Goal: Information Seeking & Learning: Learn about a topic

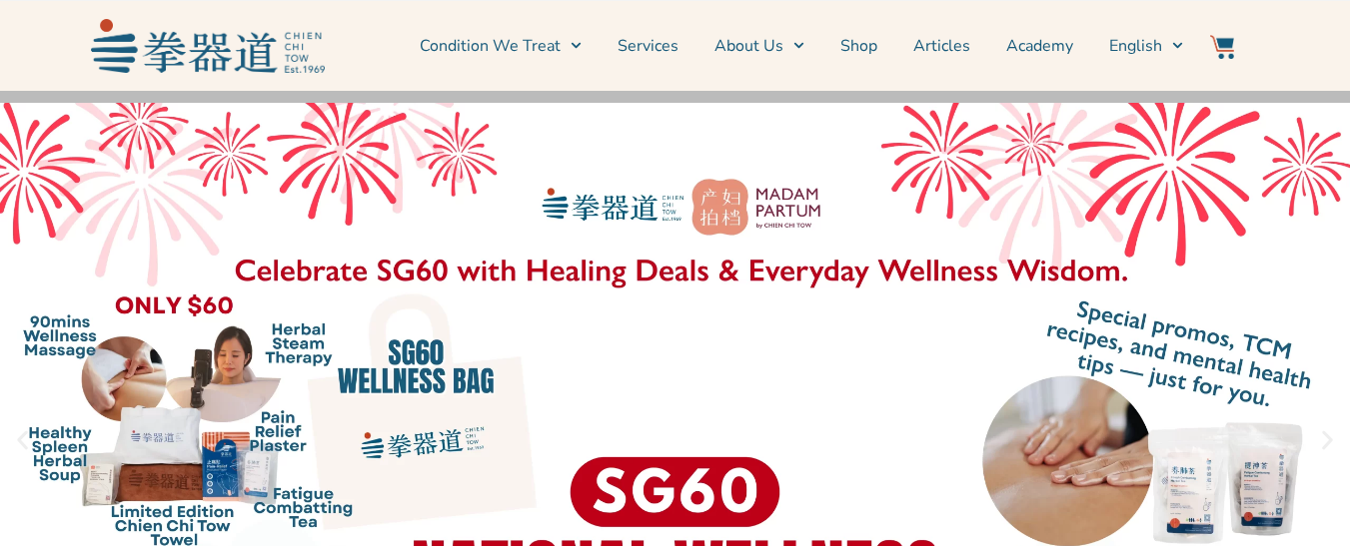
scroll to position [200, 0]
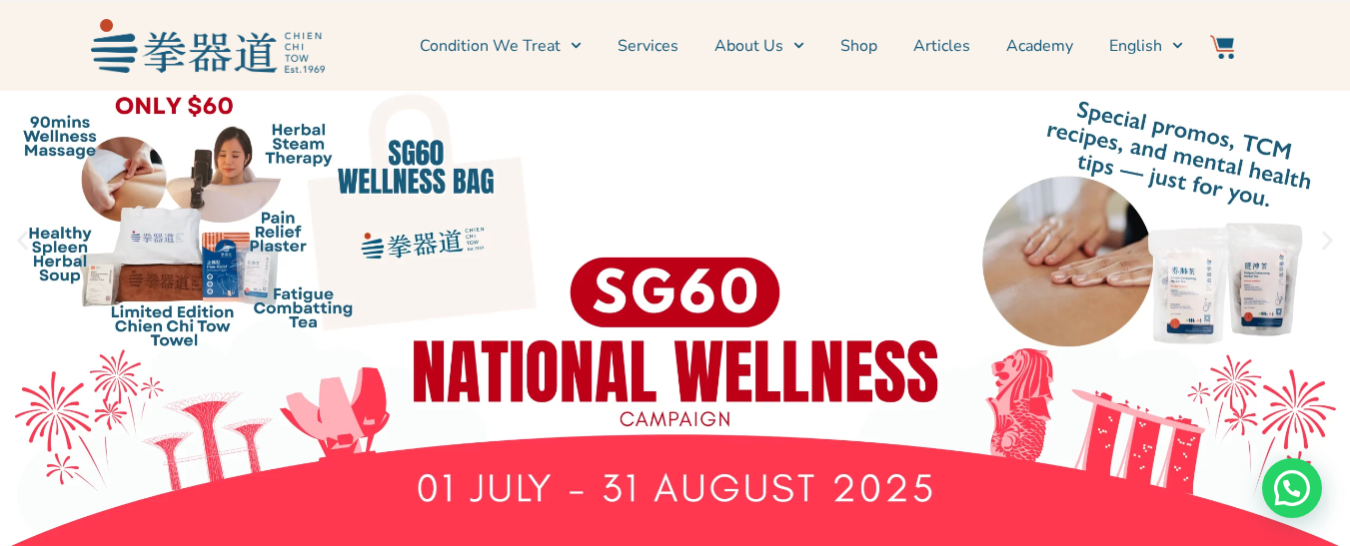
click at [302, 154] on link "1 / 3" at bounding box center [675, 240] width 1350 height 699
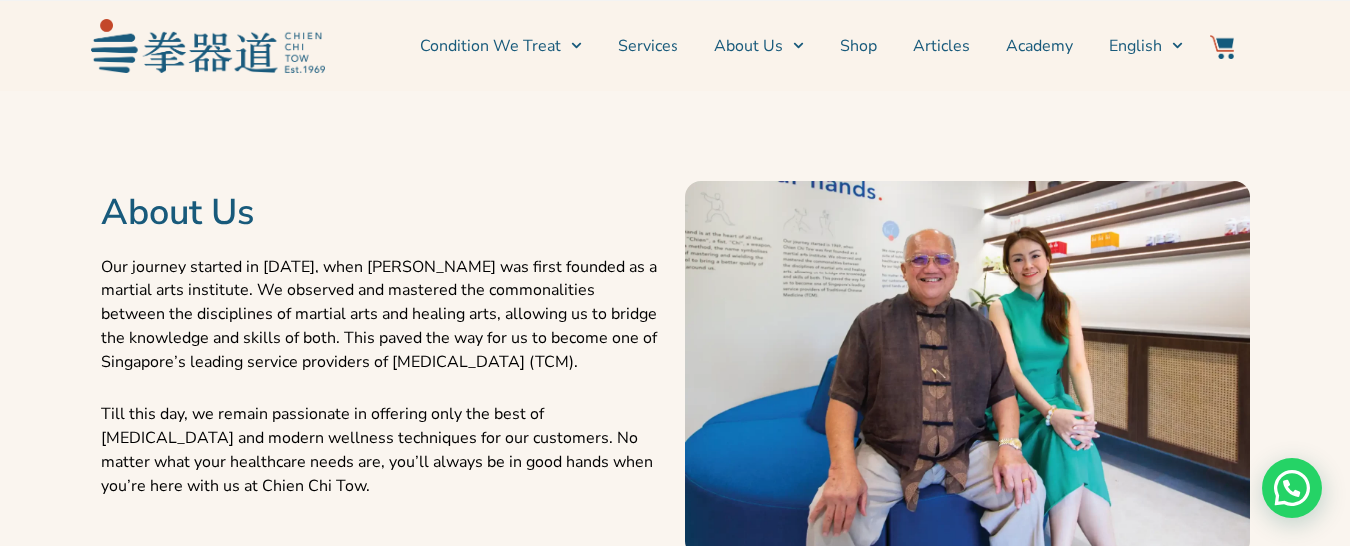
scroll to position [941, 0]
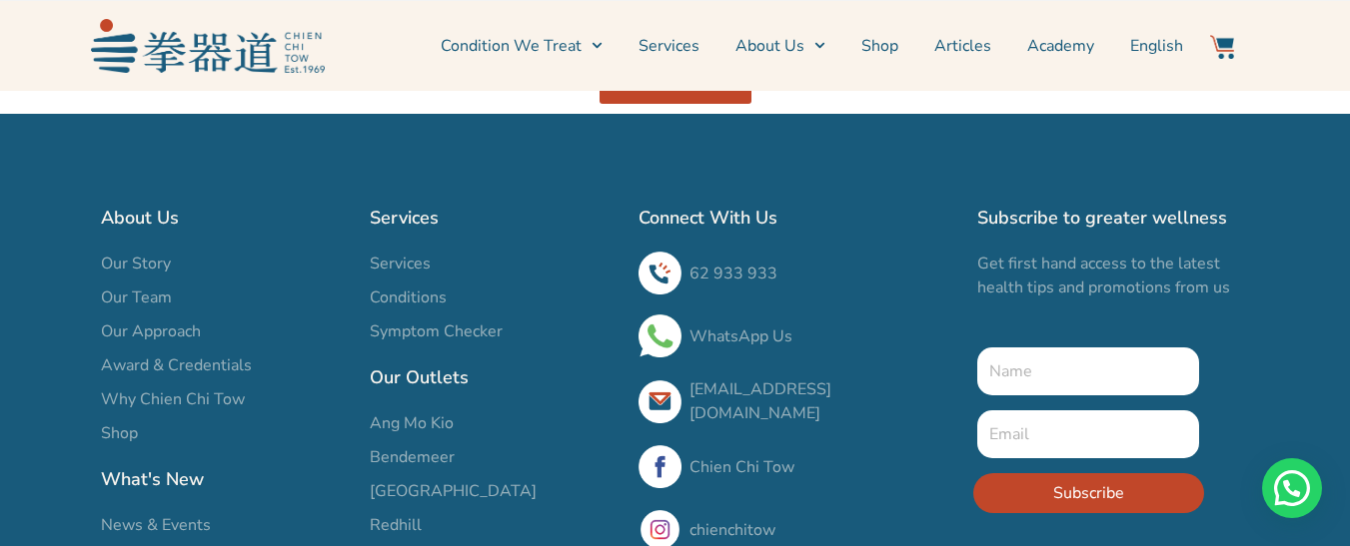
scroll to position [5492, 0]
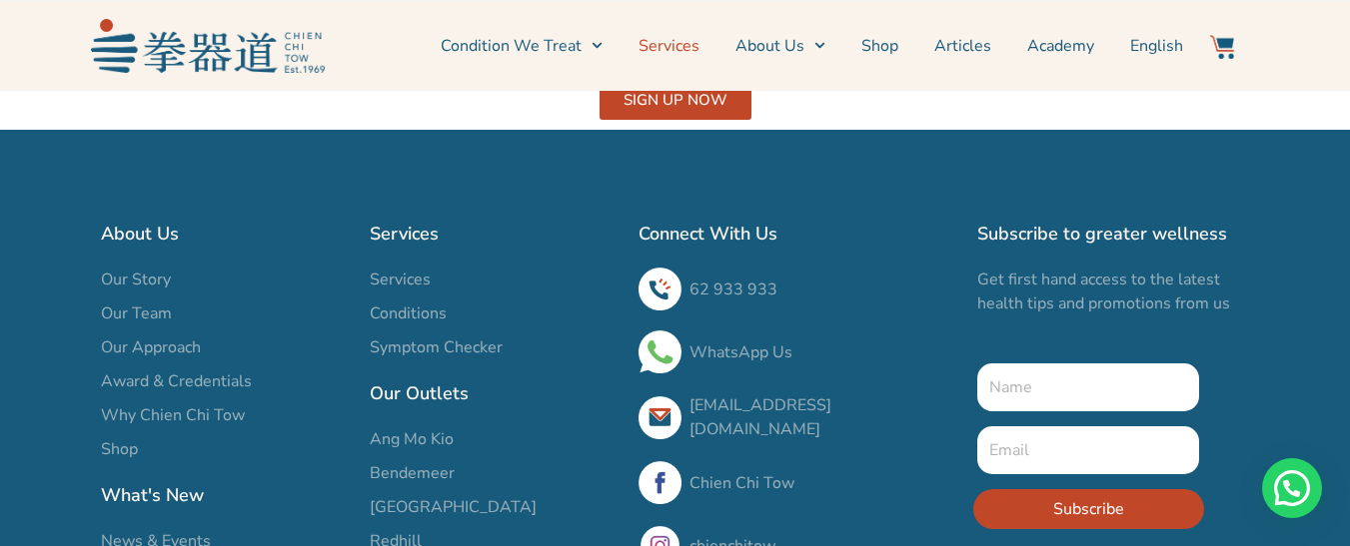
click at [681, 49] on link "Services" at bounding box center [668, 46] width 61 height 50
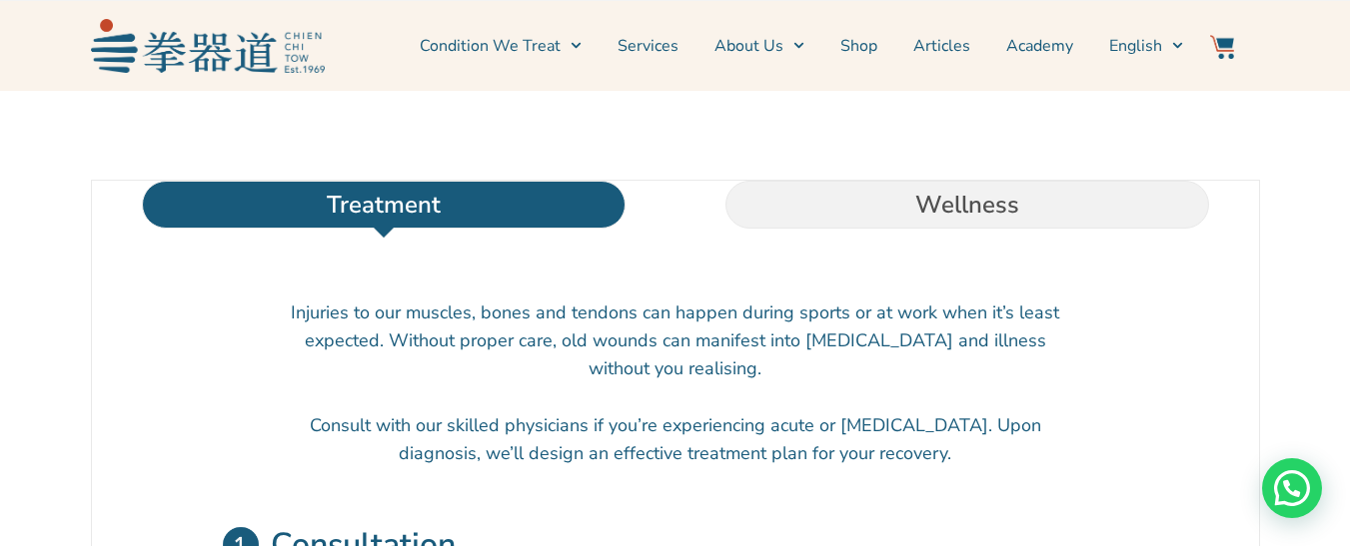
scroll to position [499, 0]
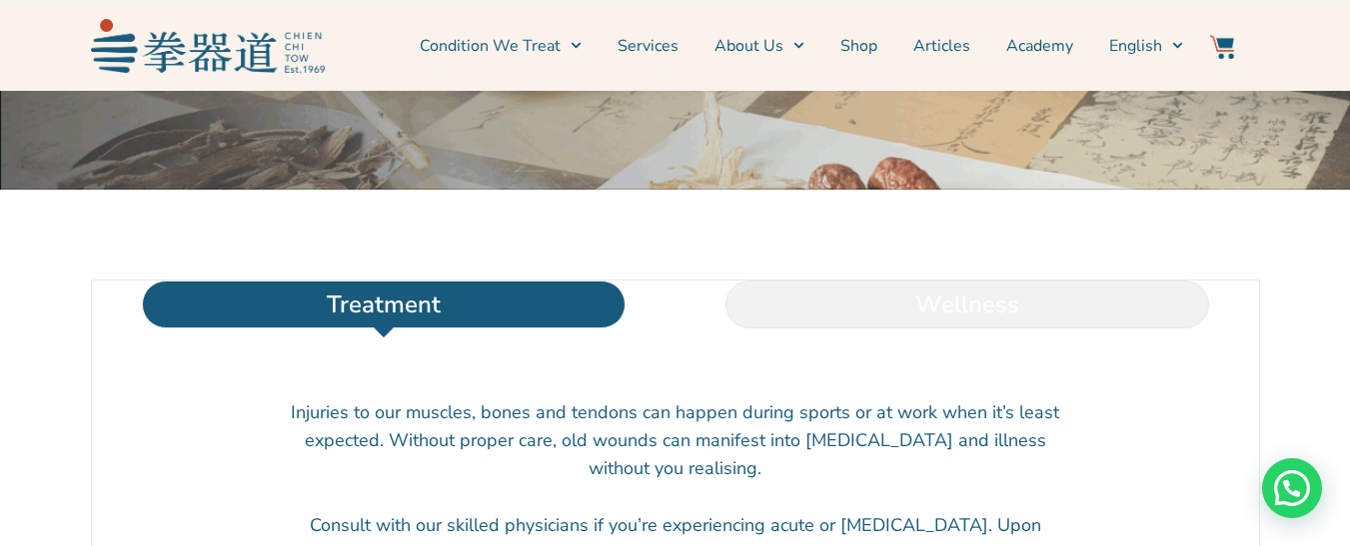
click at [952, 329] on li "Wellness" at bounding box center [966, 305] width 583 height 48
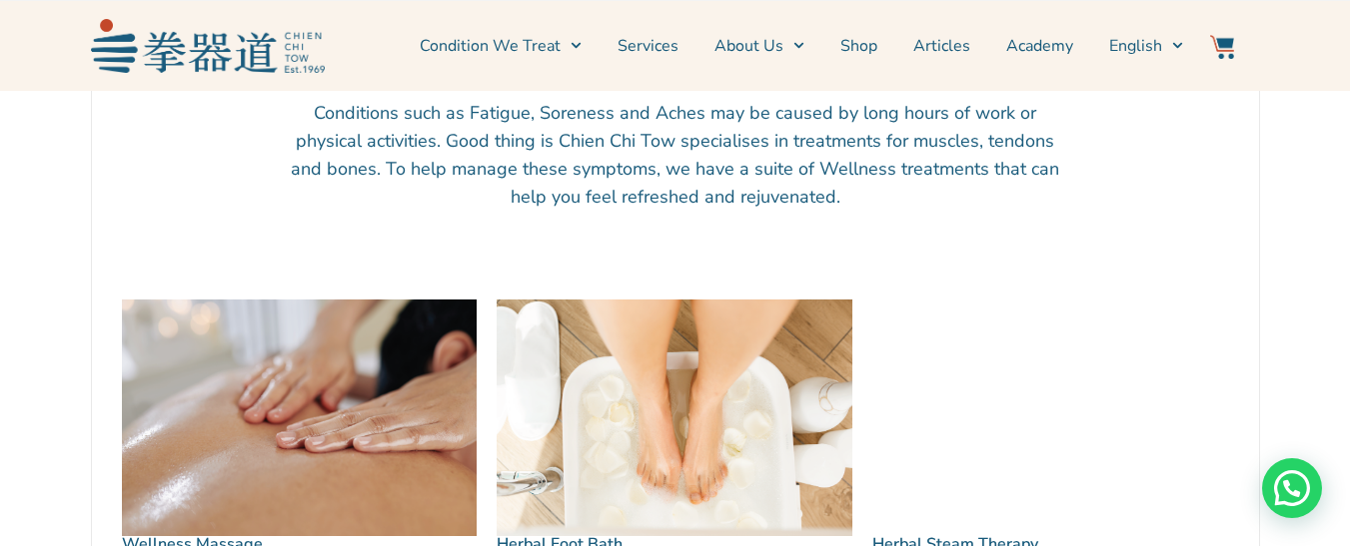
scroll to position [1099, 0]
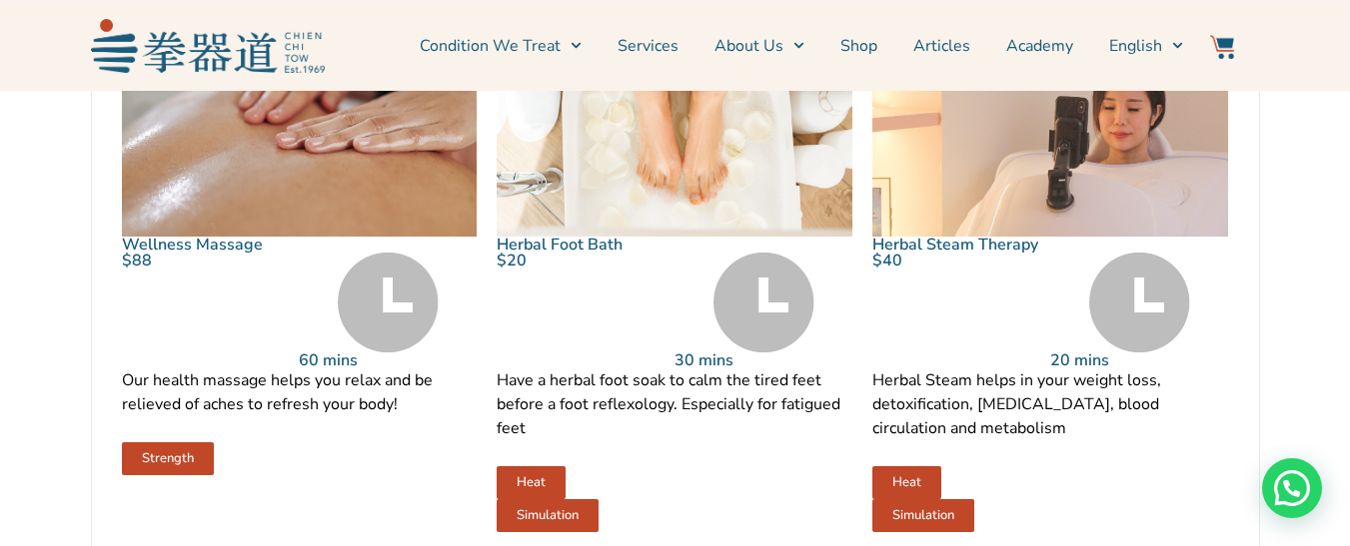
click at [1089, 198] on img at bounding box center [1050, 118] width 356 height 237
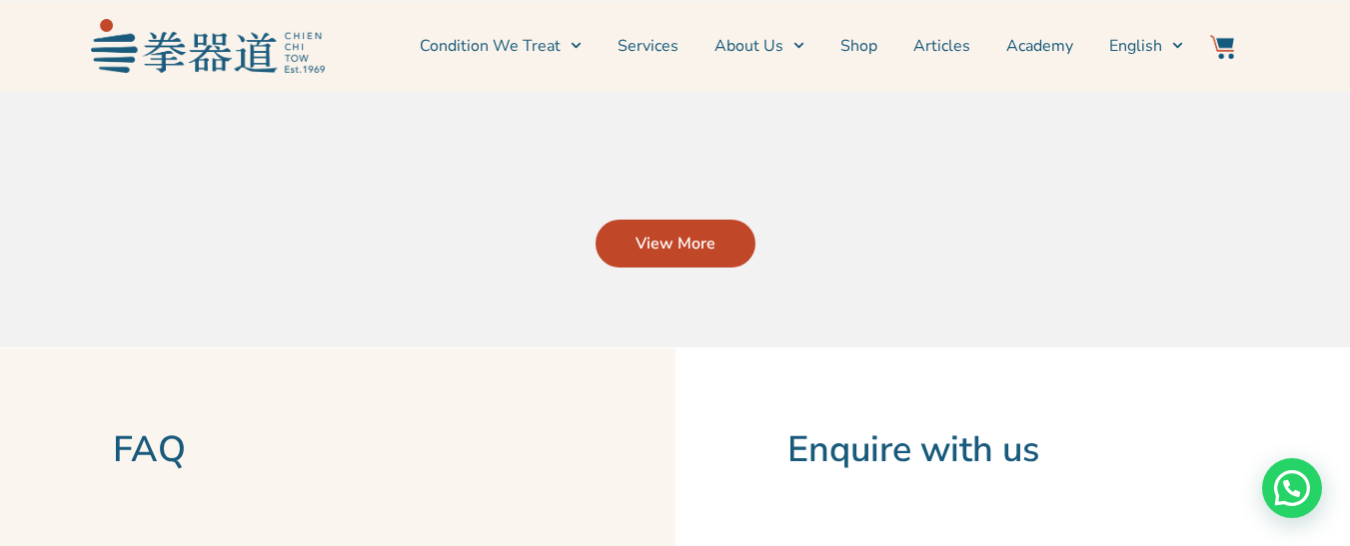
scroll to position [3496, 0]
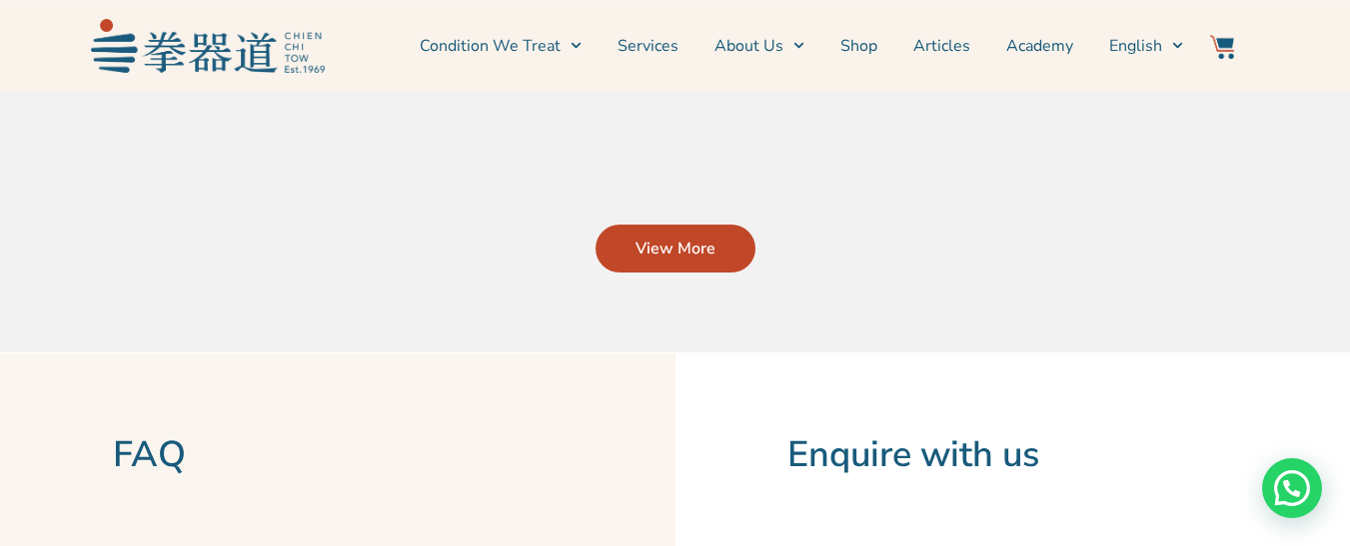
click at [683, 237] on span "View More" at bounding box center [675, 249] width 80 height 24
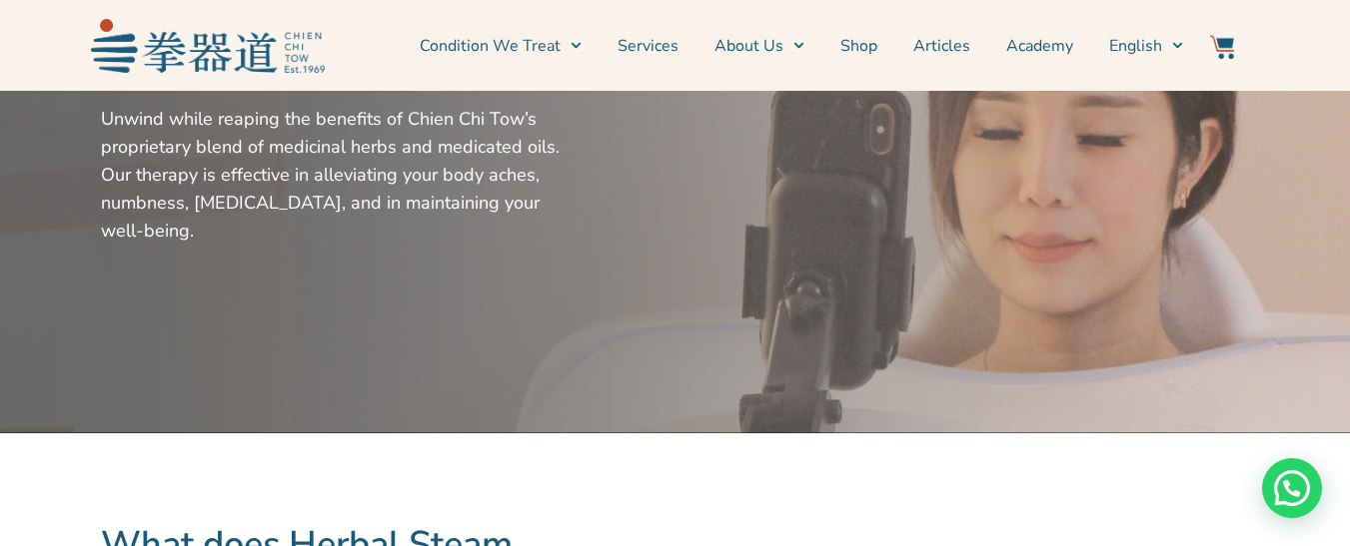
scroll to position [200, 0]
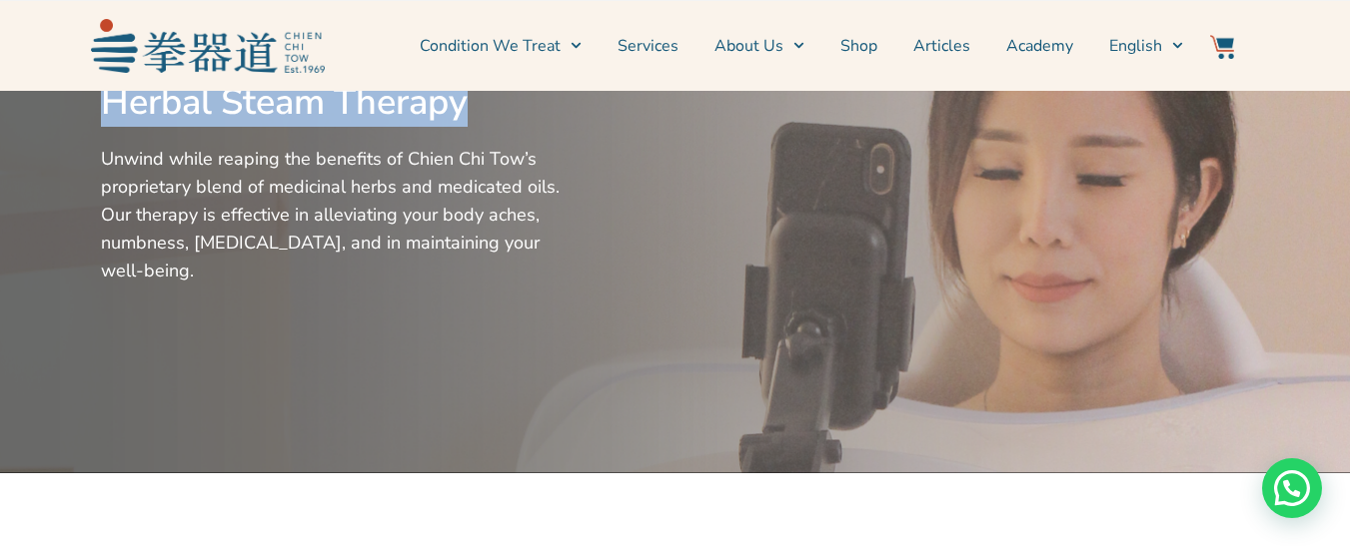
drag, startPoint x: 487, startPoint y: 96, endPoint x: 194, endPoint y: 101, distance: 293.7
click at [92, 102] on div "Herbal Steam Therapy Unwind while reaping the benefits of Chien Chi Tow’s propr…" at bounding box center [330, 182] width 479 height 562
copy h2 "Herbal Steam Therapy"
